Goal: Task Accomplishment & Management: Complete application form

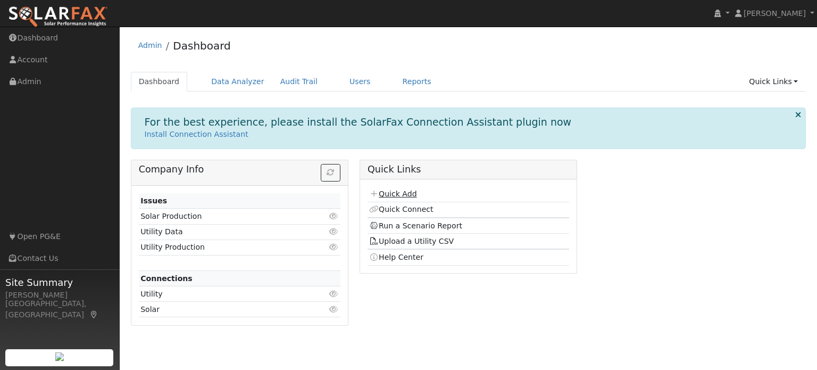
click at [394, 193] on link "Quick Add" at bounding box center [392, 193] width 47 height 9
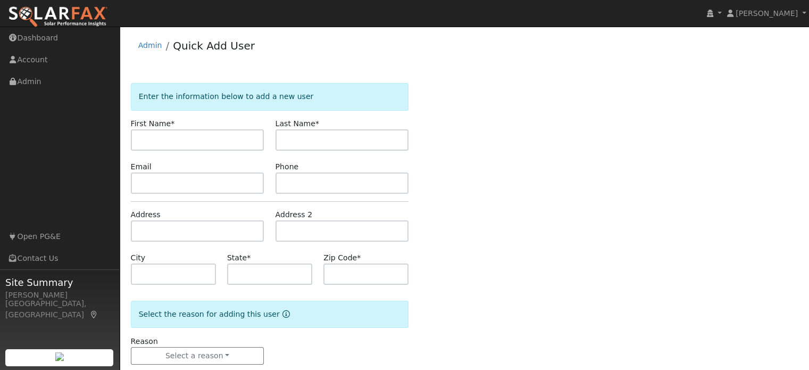
click at [226, 145] on input "text" at bounding box center [198, 139] width 134 height 21
type input "[PERSON_NAME]"
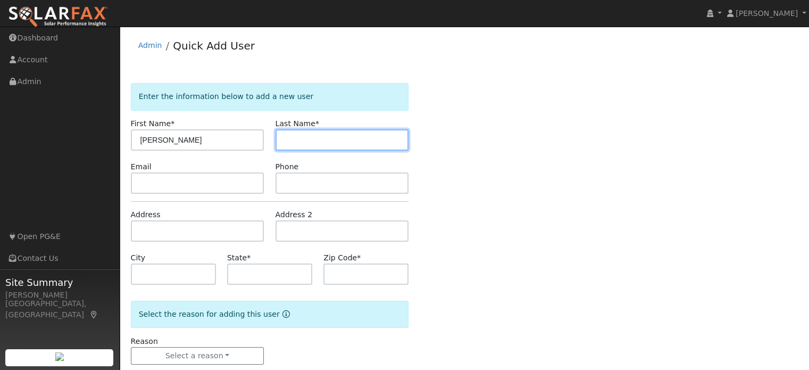
click at [299, 136] on input "text" at bounding box center [343, 139] width 134 height 21
type input "[GEOGRAPHIC_DATA]"
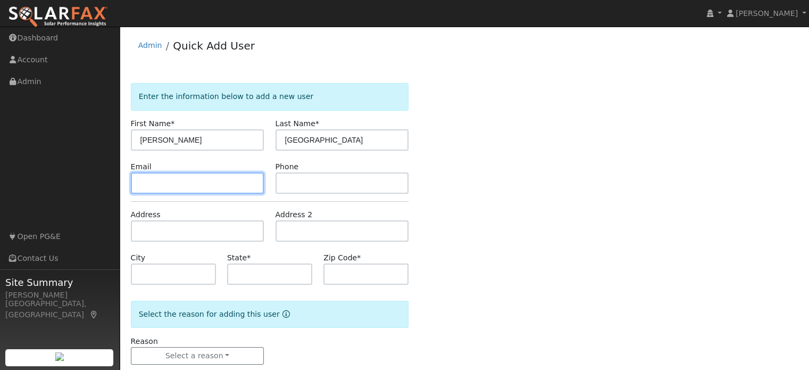
click at [197, 188] on input "text" at bounding box center [198, 182] width 134 height 21
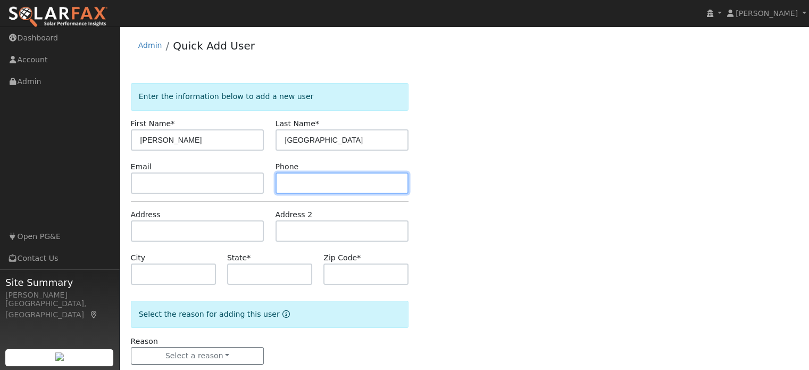
click at [298, 190] on input "text" at bounding box center [343, 182] width 134 height 21
type input "9167788467"
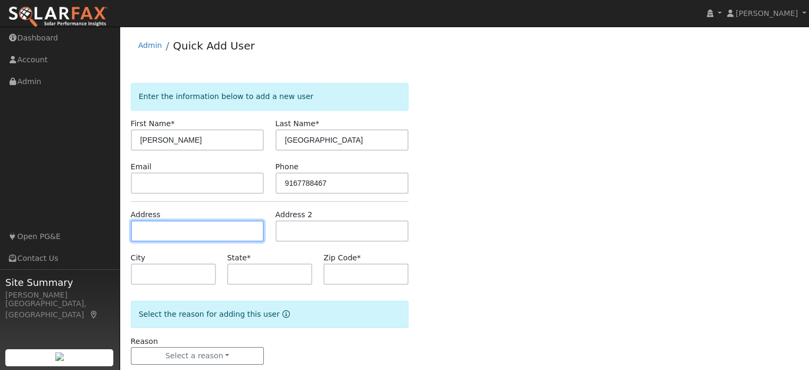
click at [217, 229] on input "text" at bounding box center [198, 230] width 134 height 21
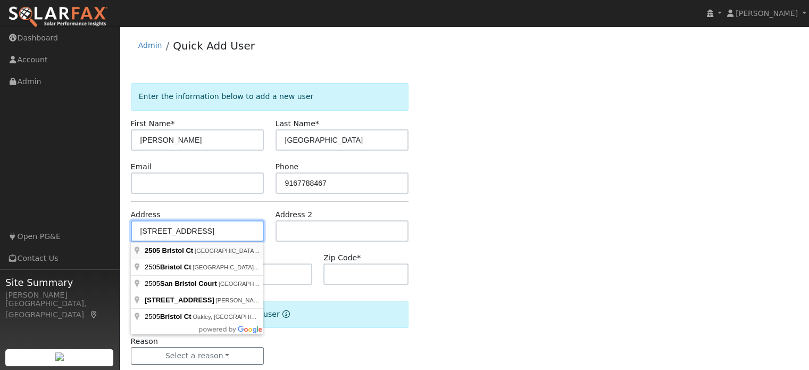
type input "2505 Bristol Court"
type input "Rocklin"
type input "CA"
type input "95765"
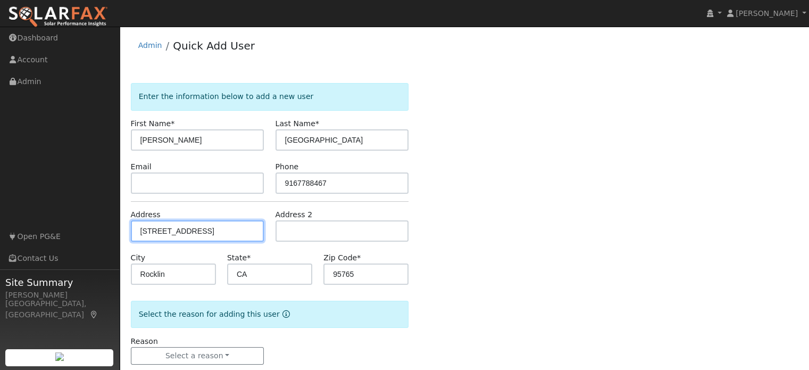
scroll to position [21, 0]
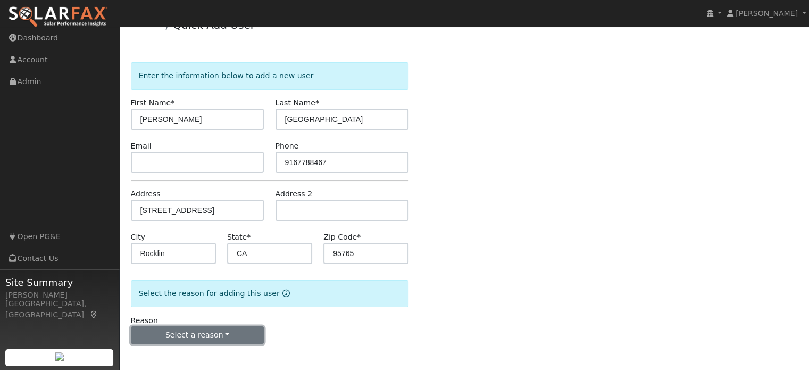
click at [212, 331] on button "Select a reason" at bounding box center [198, 335] width 134 height 18
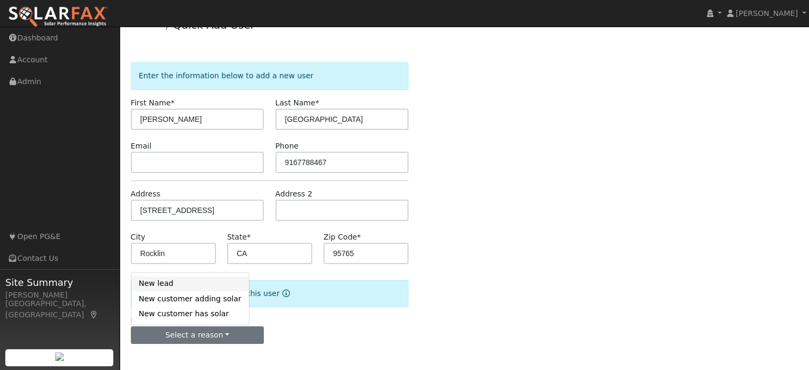
click at [199, 281] on link "New lead" at bounding box center [190, 283] width 118 height 15
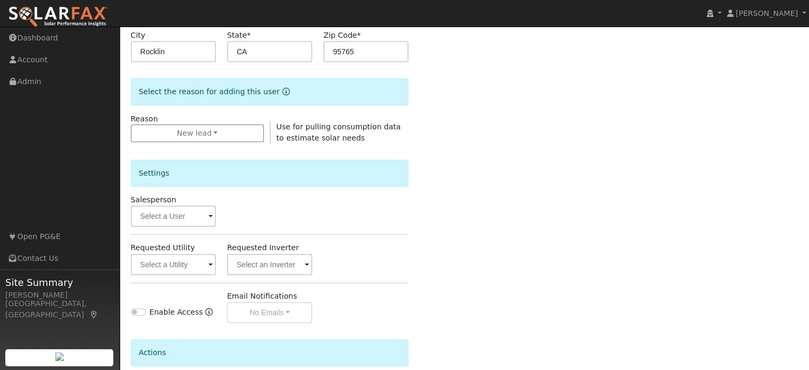
scroll to position [223, 0]
click at [182, 215] on input "text" at bounding box center [173, 215] width 85 height 21
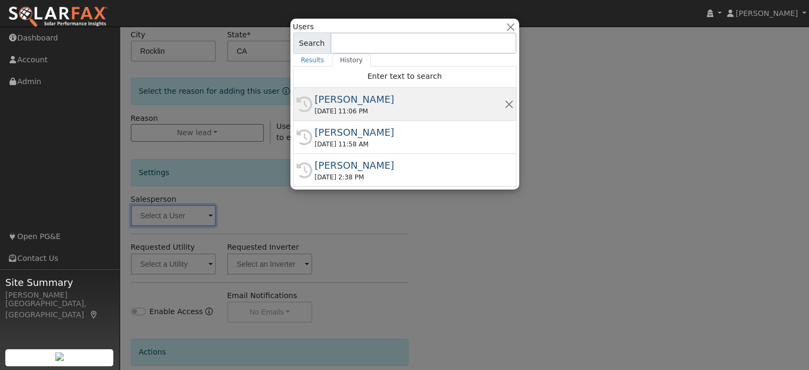
click at [366, 107] on div "09/09/2025 11:06 PM" at bounding box center [409, 111] width 189 height 10
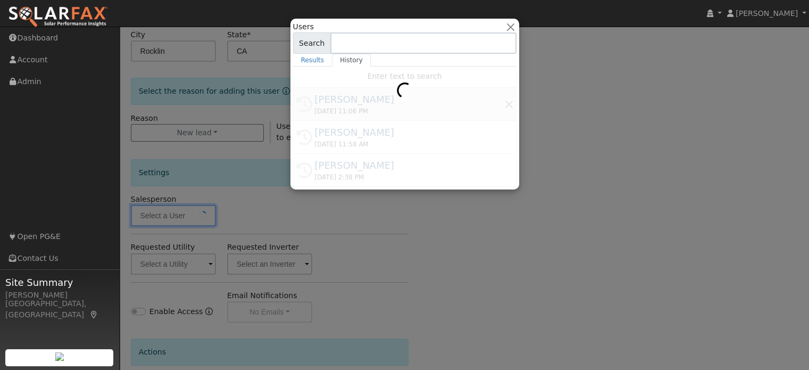
type input "[PERSON_NAME]"
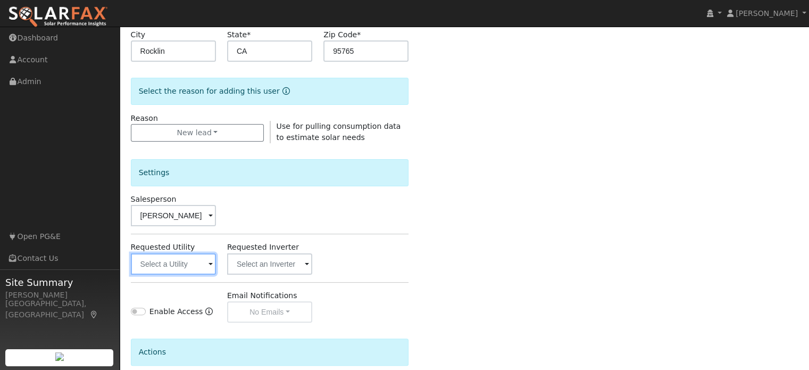
click at [185, 265] on input "text" at bounding box center [173, 263] width 85 height 21
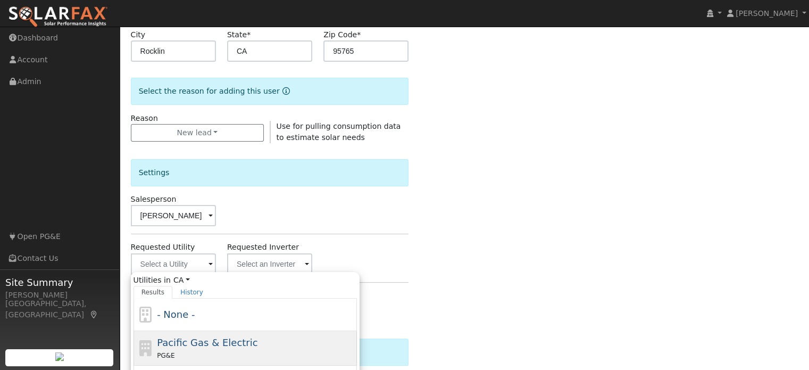
click at [200, 344] on span "Pacific Gas & Electric" at bounding box center [207, 342] width 101 height 11
type input "Pacific Gas & Electric"
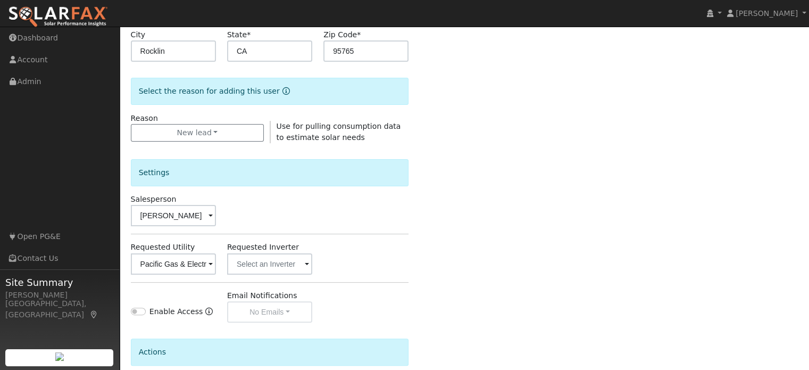
scroll to position [318, 0]
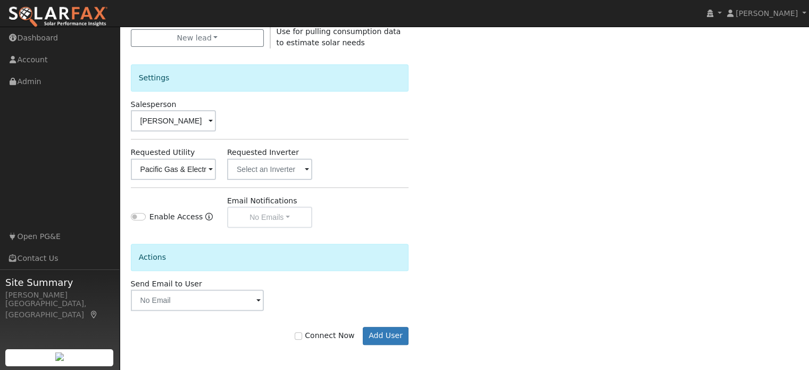
click at [308, 338] on label "Connect Now" at bounding box center [325, 335] width 60 height 11
click at [302, 338] on input "Connect Now" at bounding box center [298, 335] width 7 height 7
checkbox input "true"
click at [391, 335] on button "Add User" at bounding box center [386, 336] width 46 height 18
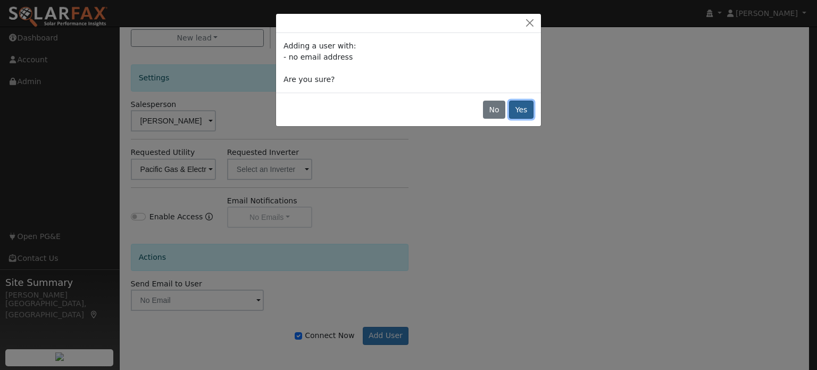
click at [523, 110] on button "Yes" at bounding box center [521, 110] width 24 height 18
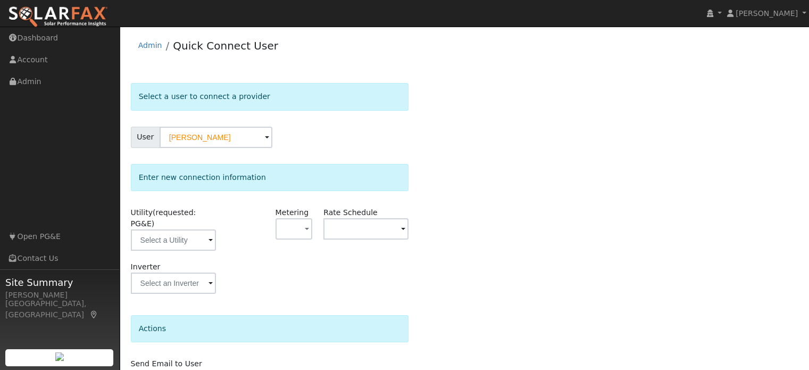
click at [523, 234] on div "Select a user to connect a provider User [PERSON_NAME] Account Default Account …" at bounding box center [465, 256] width 668 height 347
click at [179, 229] on input "text" at bounding box center [173, 239] width 85 height 21
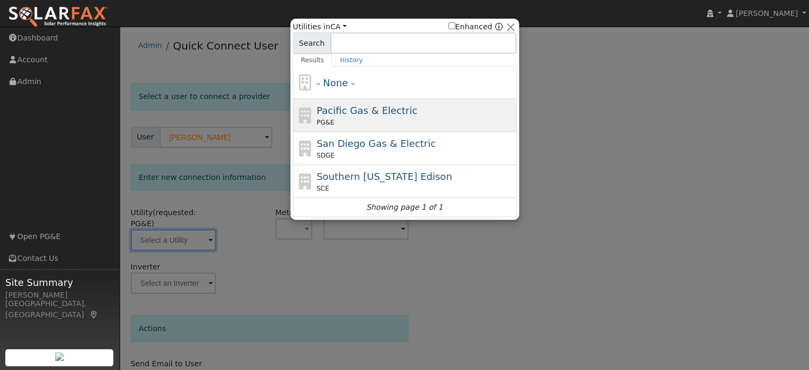
click at [353, 105] on span "Pacific Gas & Electric" at bounding box center [367, 110] width 101 height 11
type input "PG&E"
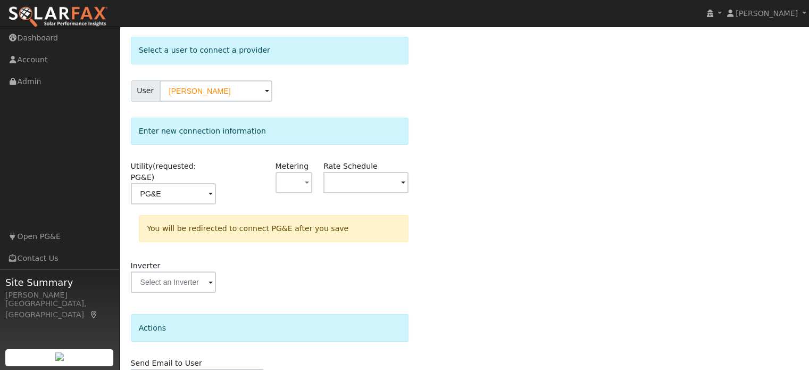
scroll to position [98, 0]
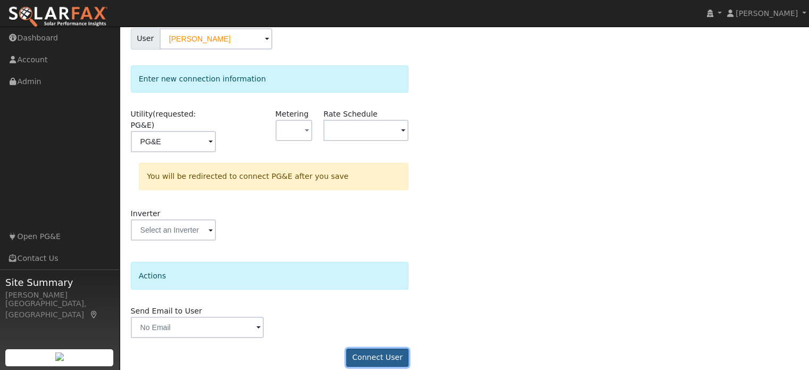
click at [375, 348] on button "Connect User" at bounding box center [377, 357] width 63 height 18
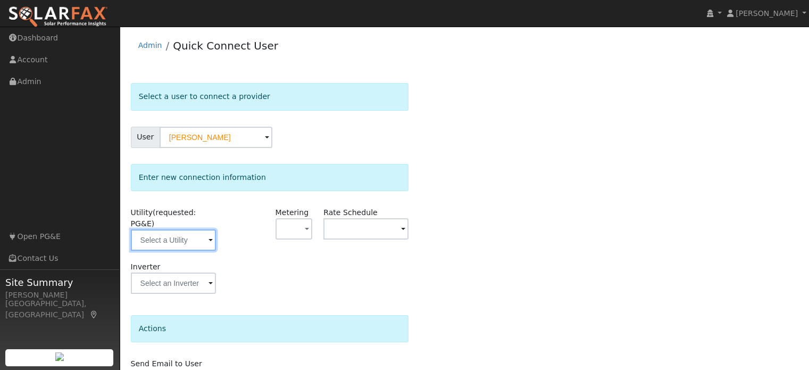
click at [172, 232] on input "text" at bounding box center [173, 239] width 85 height 21
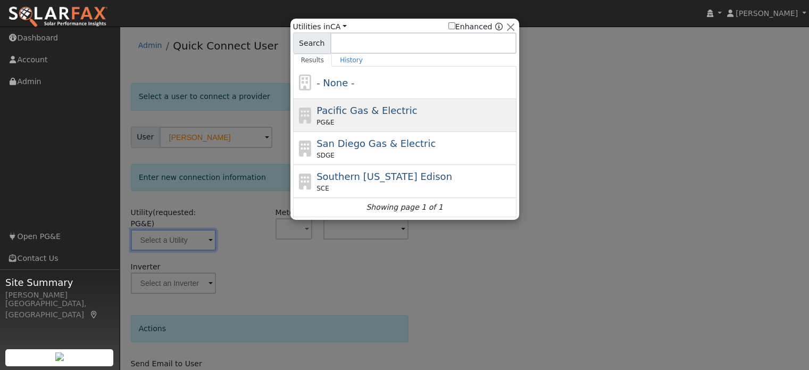
click at [351, 113] on span "Pacific Gas & Electric" at bounding box center [367, 110] width 101 height 11
type input "PG&E"
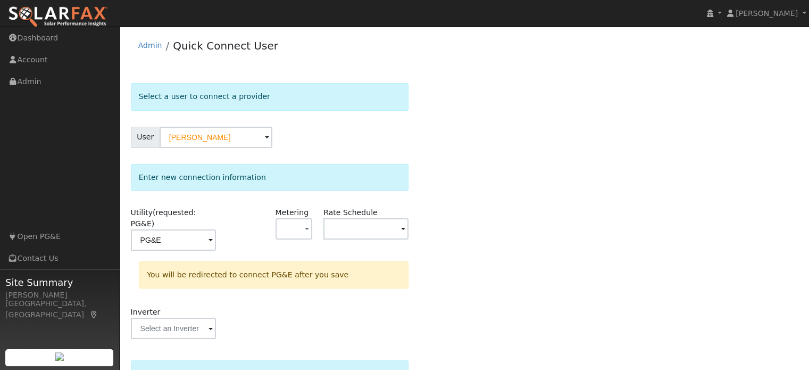
scroll to position [98, 0]
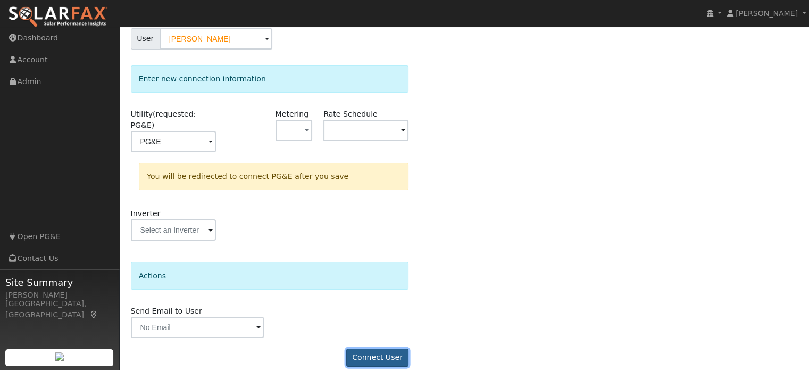
click at [372, 348] on button "Connect User" at bounding box center [377, 357] width 63 height 18
